Goal: Complete application form

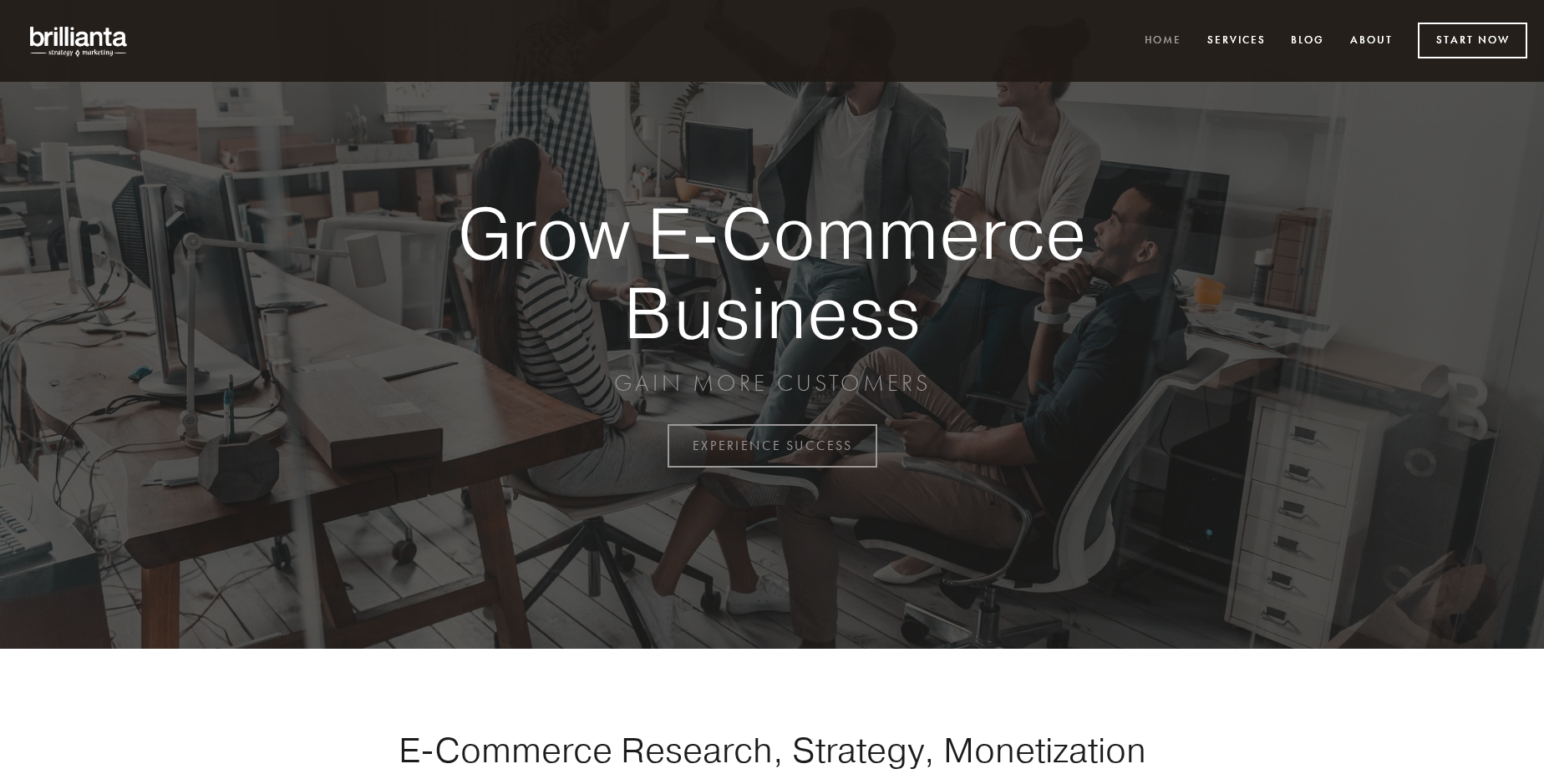
scroll to position [4378, 0]
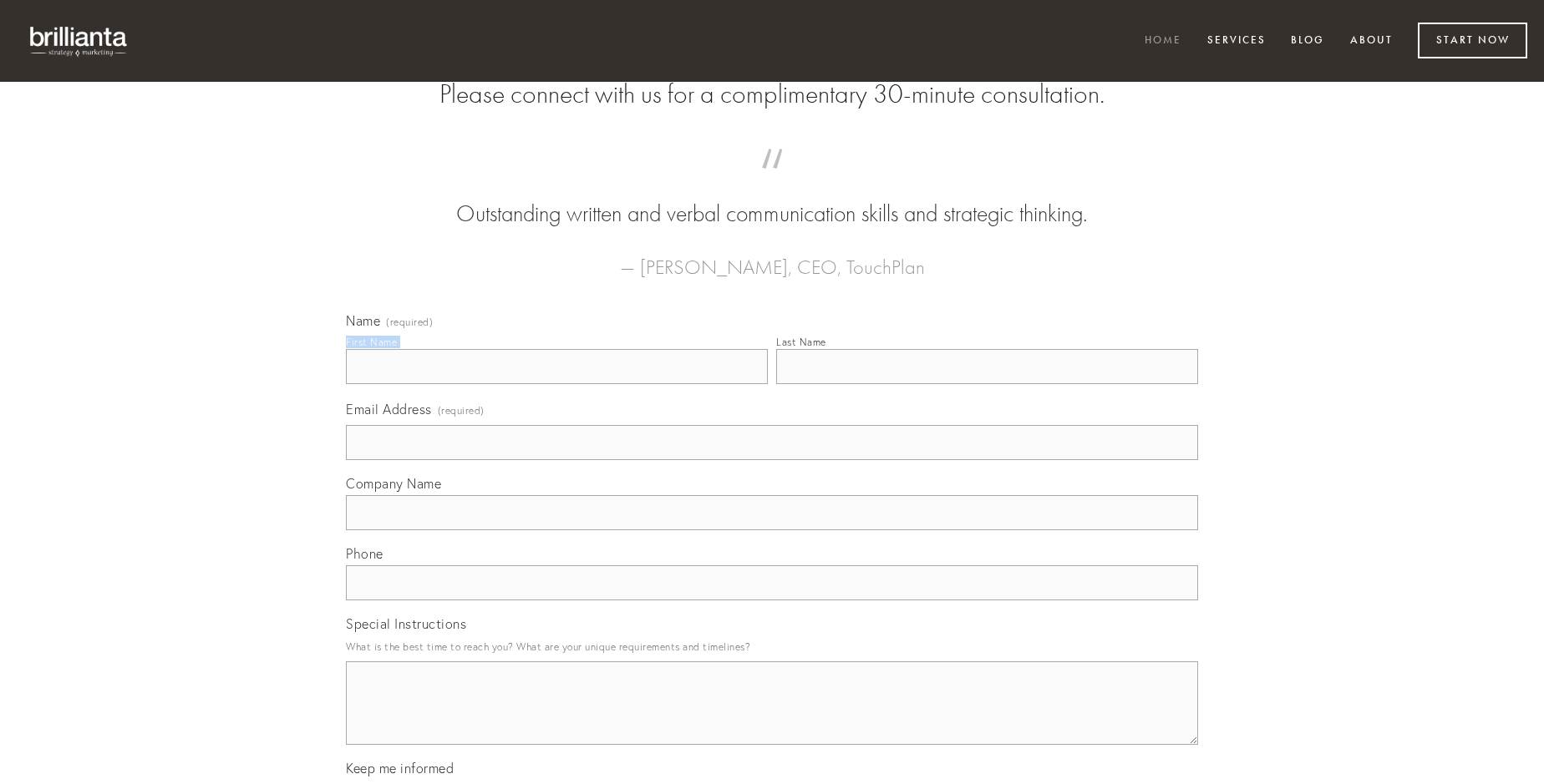
type input "[PERSON_NAME]"
click at [987, 384] on input "Last Name" at bounding box center [987, 366] width 422 height 35
type input "[PERSON_NAME]"
click at [772, 460] on input "Email Address (required)" at bounding box center [772, 442] width 852 height 35
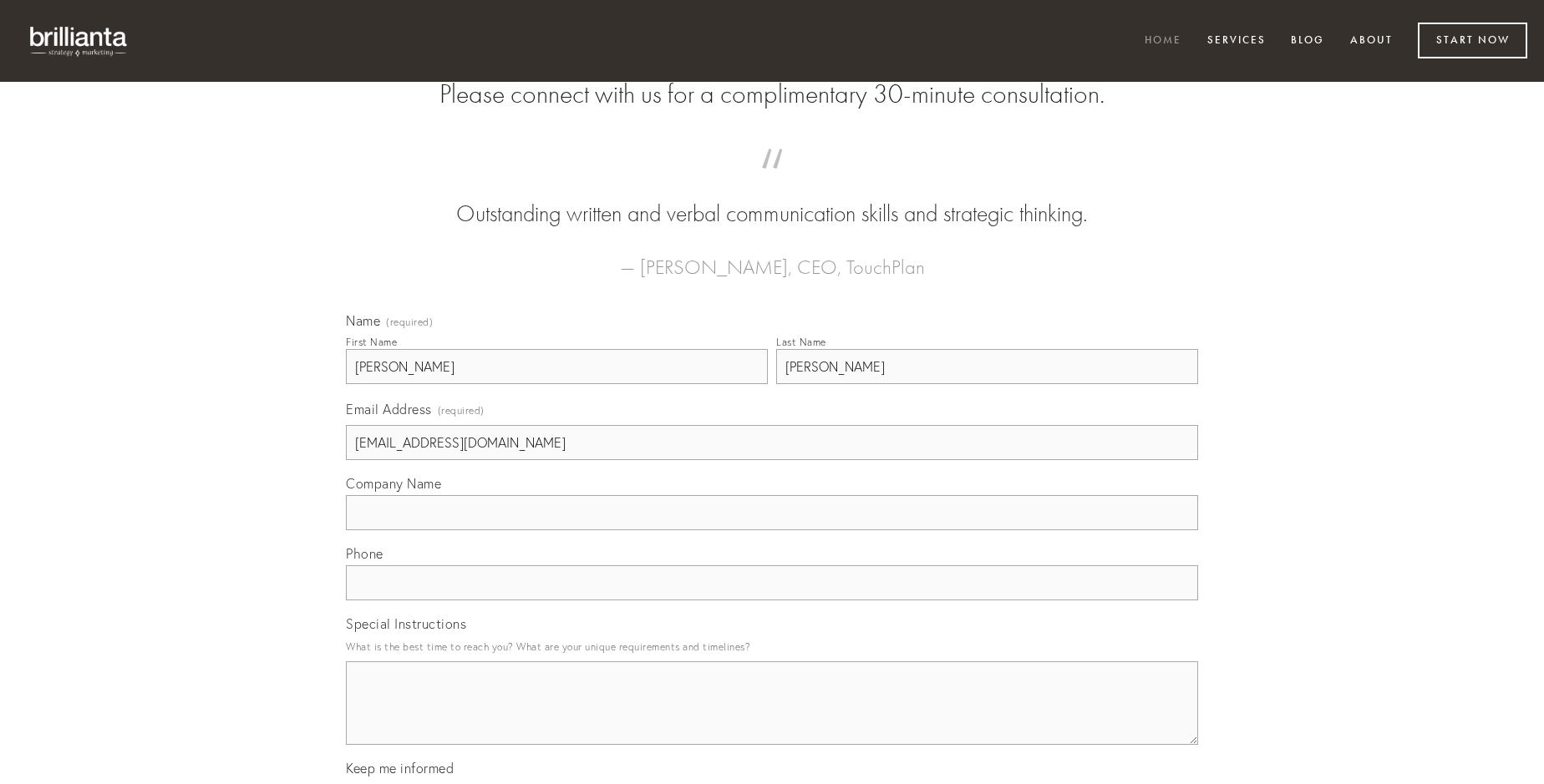
type input "[EMAIL_ADDRESS][DOMAIN_NAME]"
click at [772, 530] on input "Company Name" at bounding box center [772, 512] width 852 height 35
type input "carpo"
click at [772, 600] on input "text" at bounding box center [772, 582] width 852 height 35
click at [772, 719] on textarea "Special Instructions" at bounding box center [772, 702] width 852 height 83
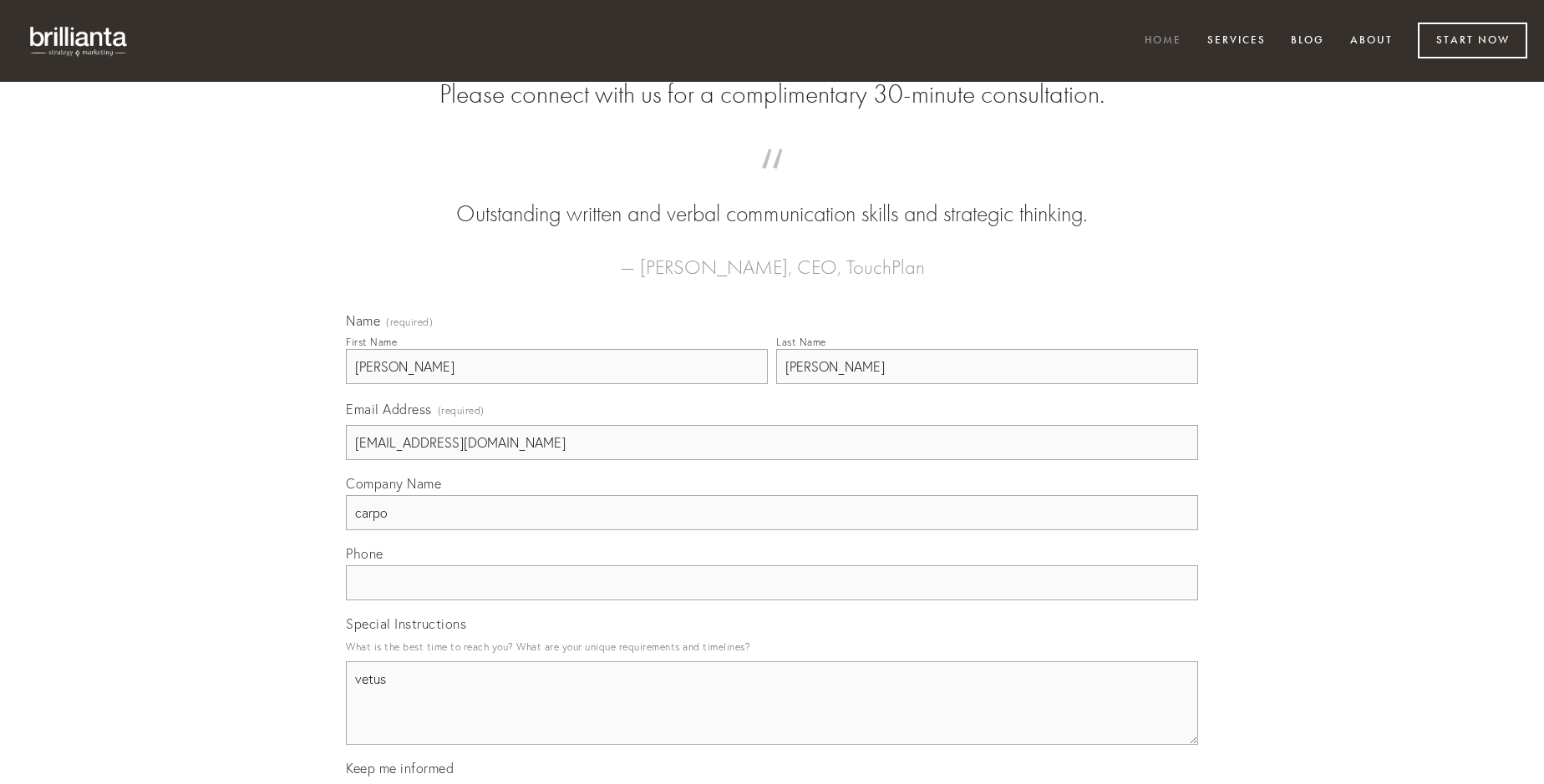
type textarea "vetus"
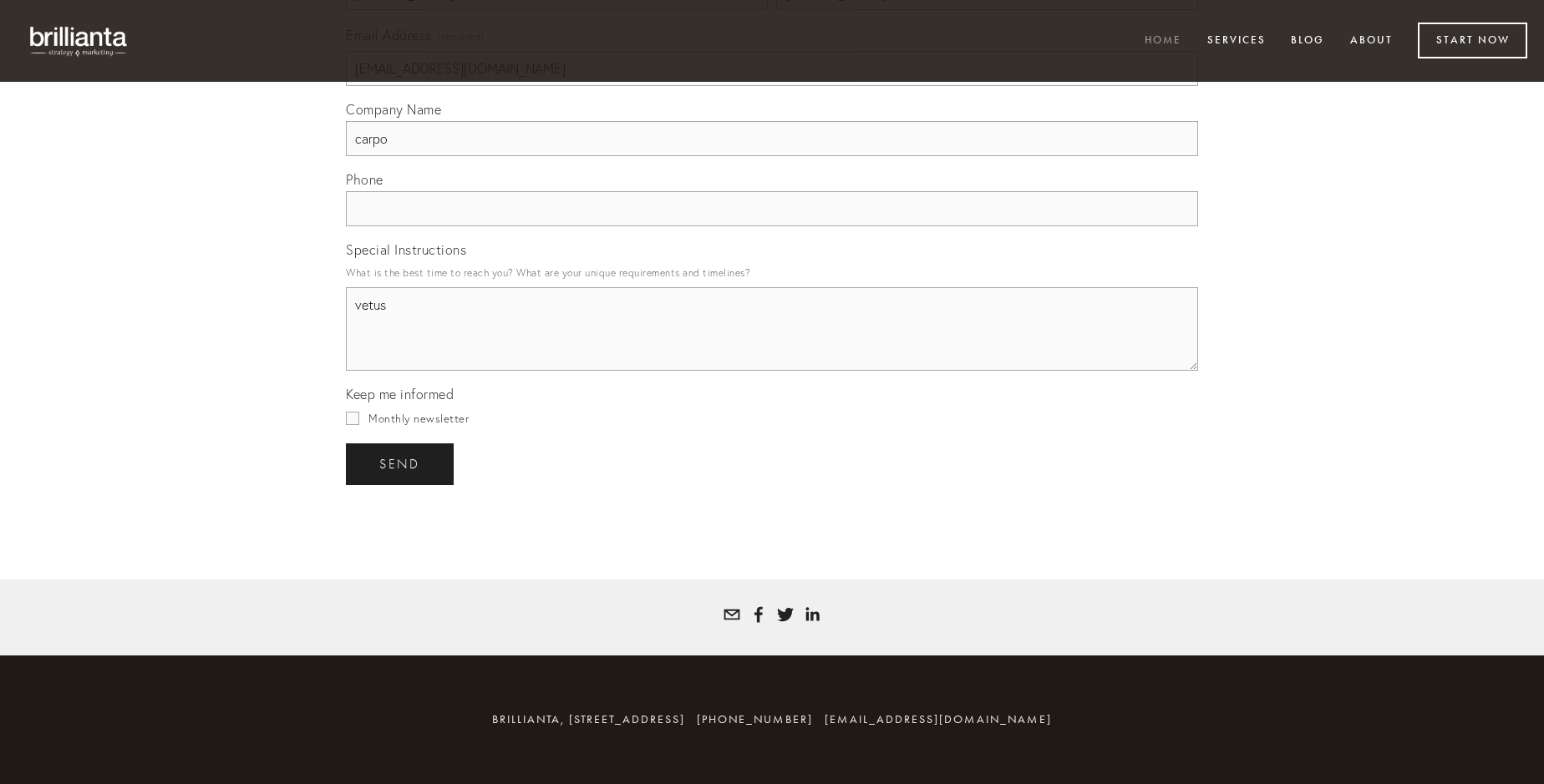
click at [401, 464] on span "send" at bounding box center [400, 464] width 41 height 15
